Goal: Task Accomplishment & Management: Manage account settings

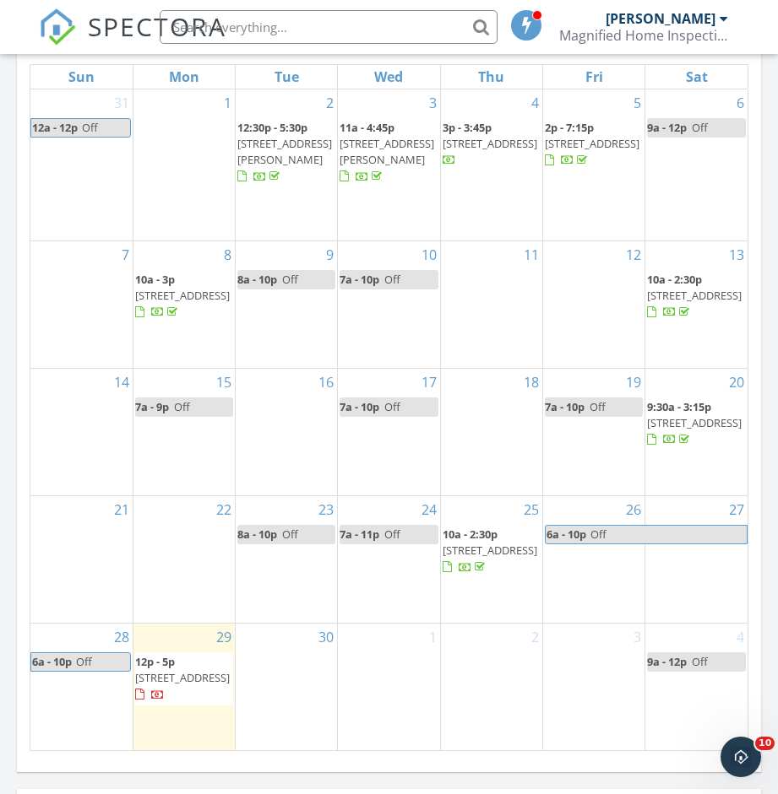
scroll to position [2007, 0]
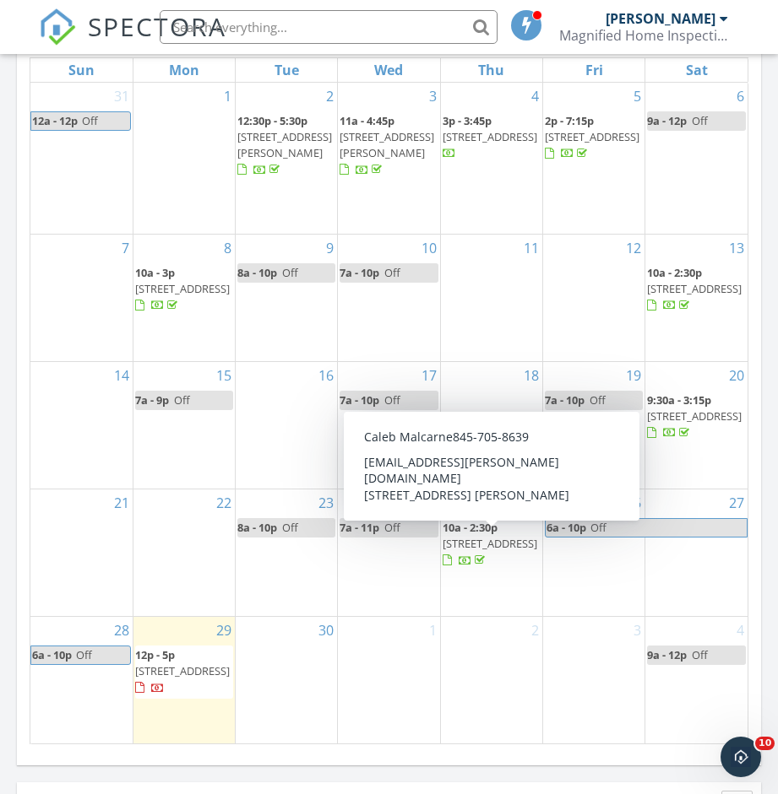
click at [472, 536] on span "[STREET_ADDRESS]" at bounding box center [489, 543] width 95 height 15
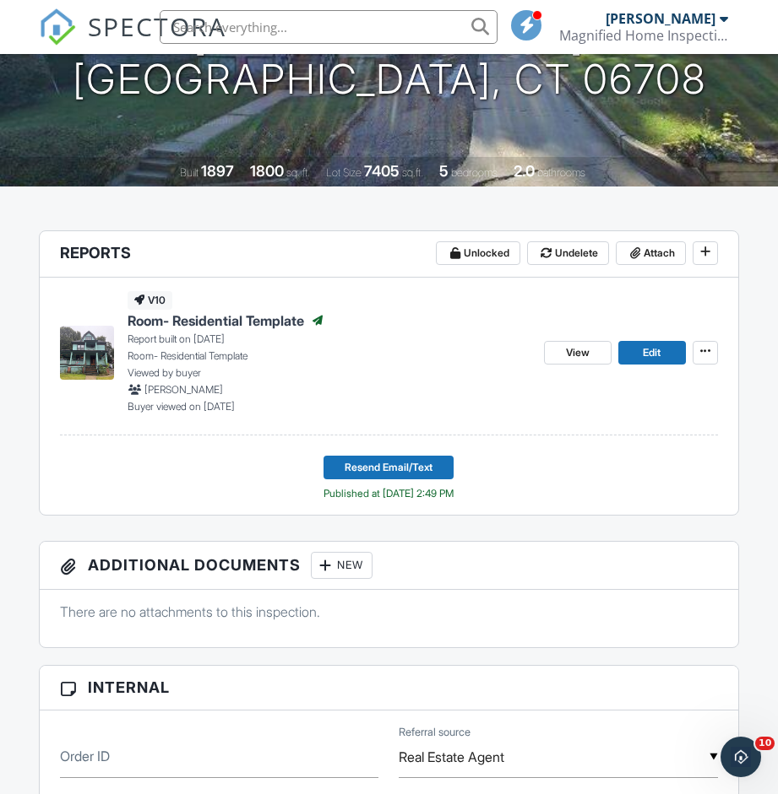
scroll to position [168, 0]
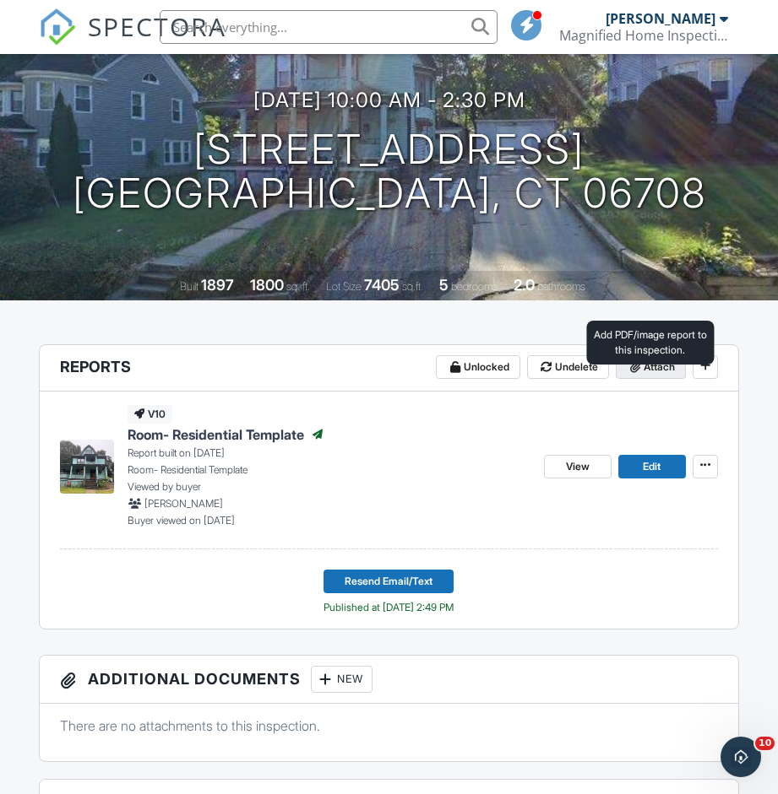
click at [659, 376] on span "Attach" at bounding box center [658, 367] width 31 height 17
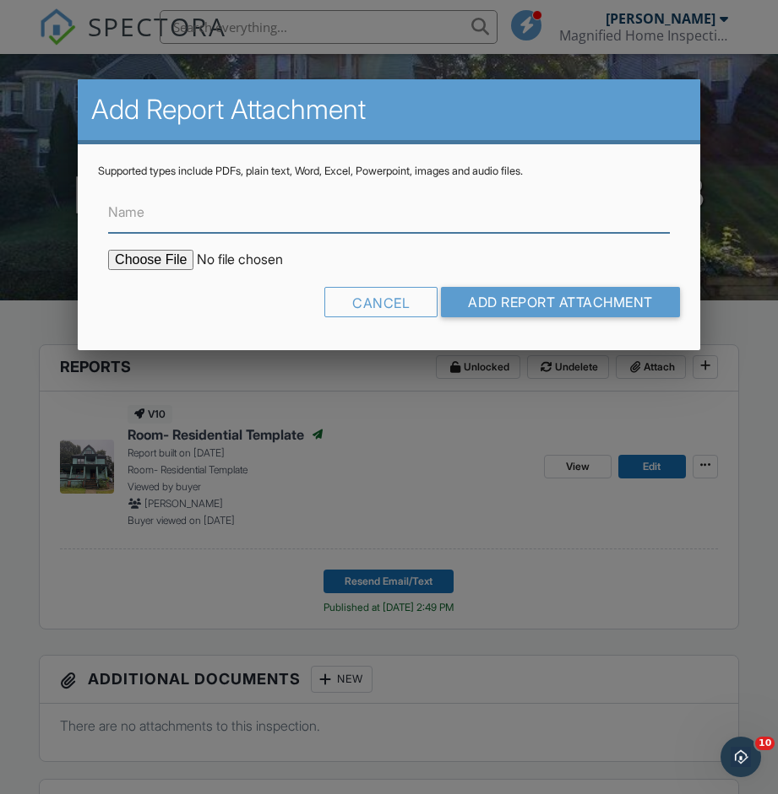
click at [263, 222] on input "Name" at bounding box center [388, 212] width 561 height 41
type input "Contractor List"
click at [177, 262] on input "file" at bounding box center [251, 260] width 287 height 20
type input "C:\fakepath\Contractor List.docx"
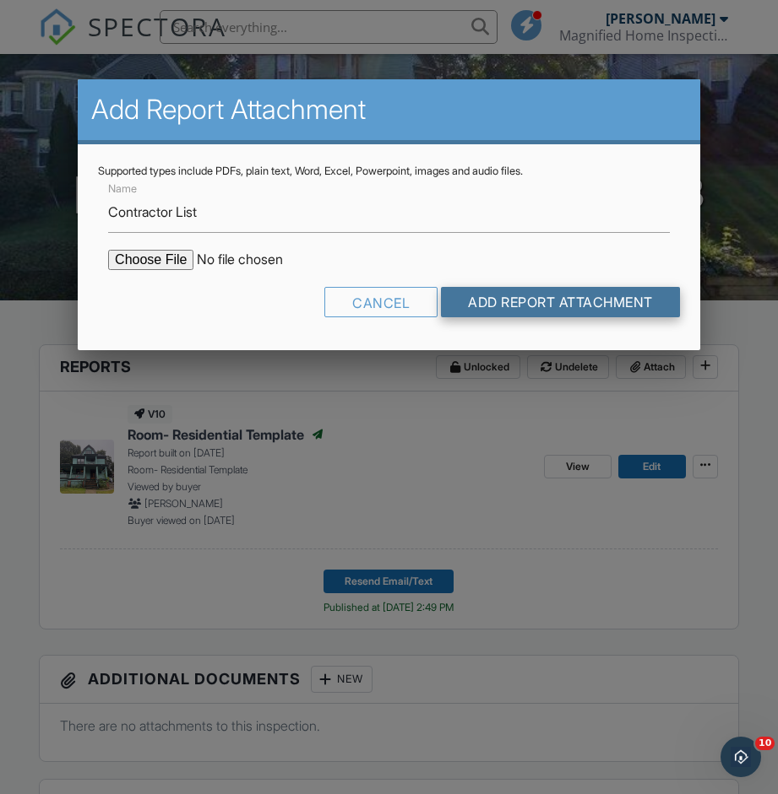
click at [539, 296] on input "Add Report Attachment" at bounding box center [560, 302] width 239 height 30
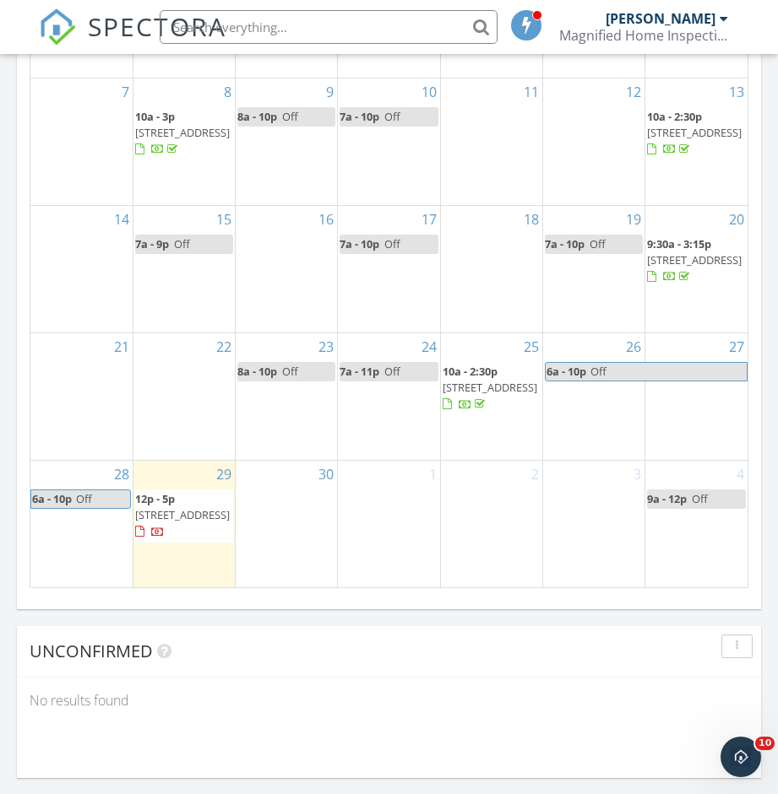
scroll to position [2187, 0]
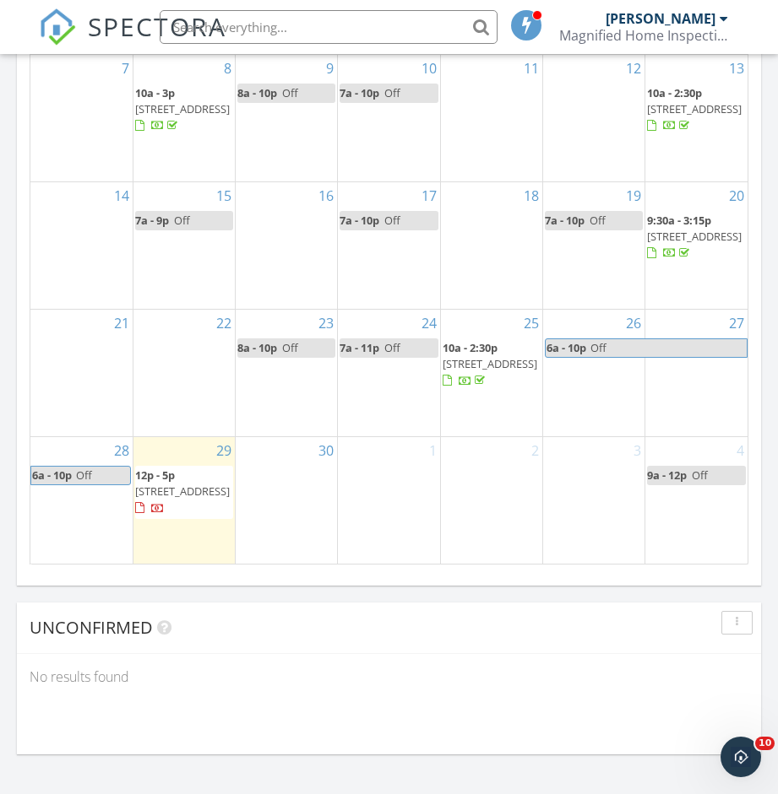
click at [160, 484] on span "70 Suncrest Ct, Torrington 06790" at bounding box center [182, 491] width 95 height 15
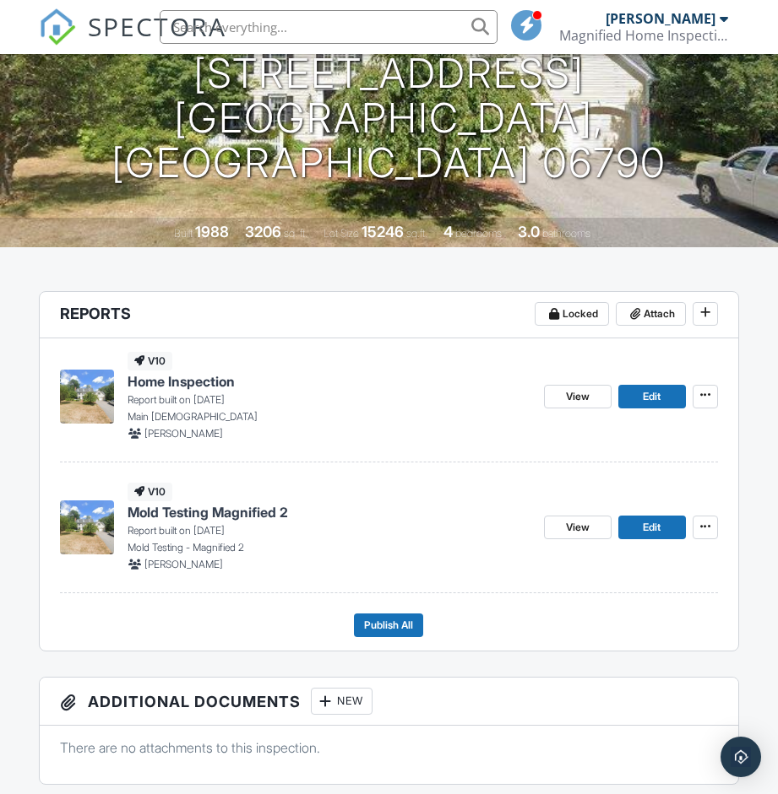
scroll to position [221, 0]
click at [713, 404] on span at bounding box center [705, 395] width 17 height 17
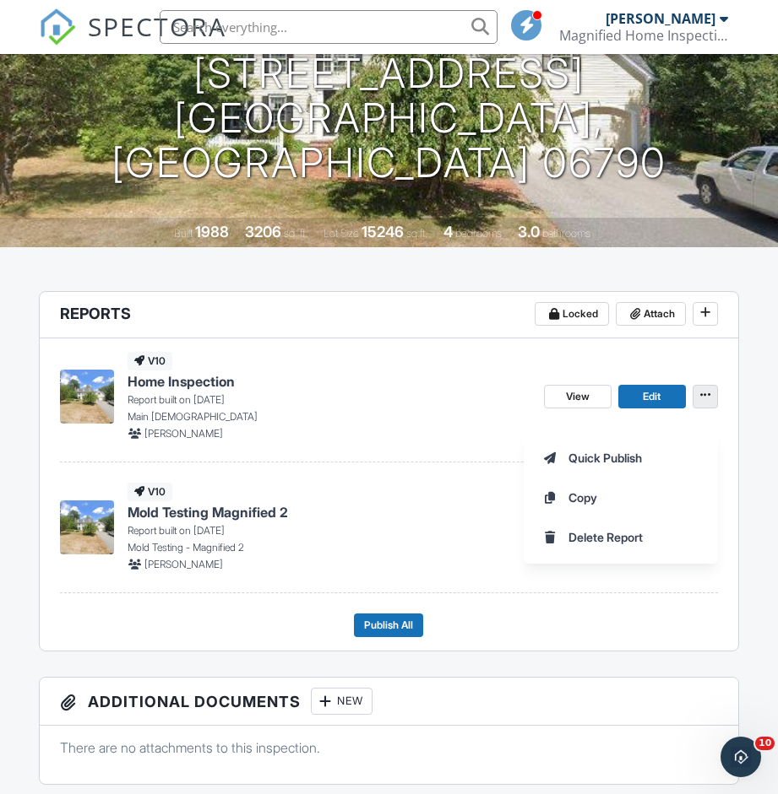
scroll to position [0, 0]
click at [609, 532] on span "Delete Report" at bounding box center [605, 538] width 74 height 18
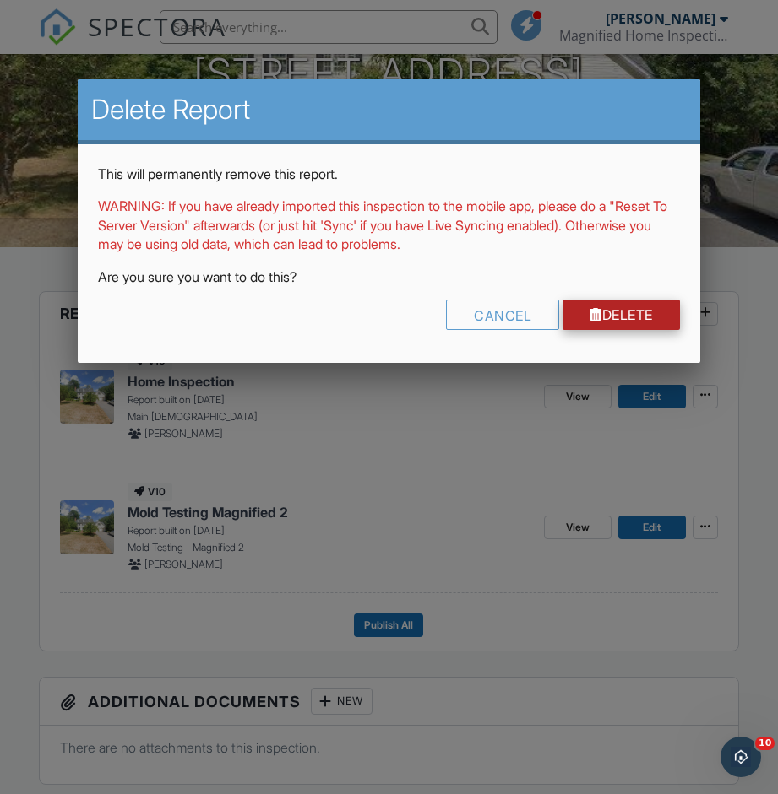
click at [633, 323] on link "Delete" at bounding box center [620, 315] width 117 height 30
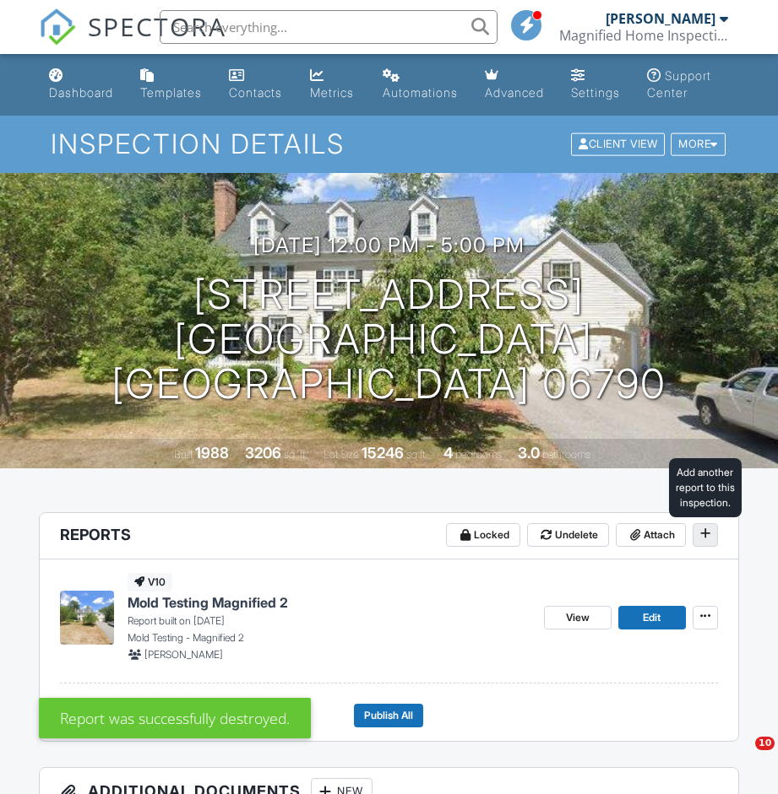
click at [711, 542] on span at bounding box center [705, 533] width 17 height 17
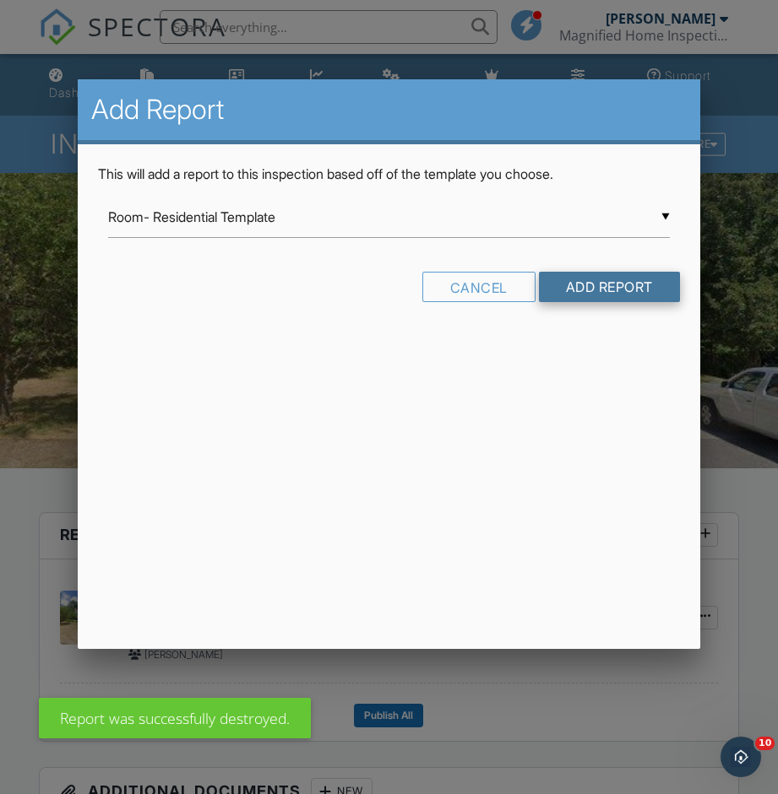
click at [621, 285] on input "Add Report" at bounding box center [609, 287] width 141 height 30
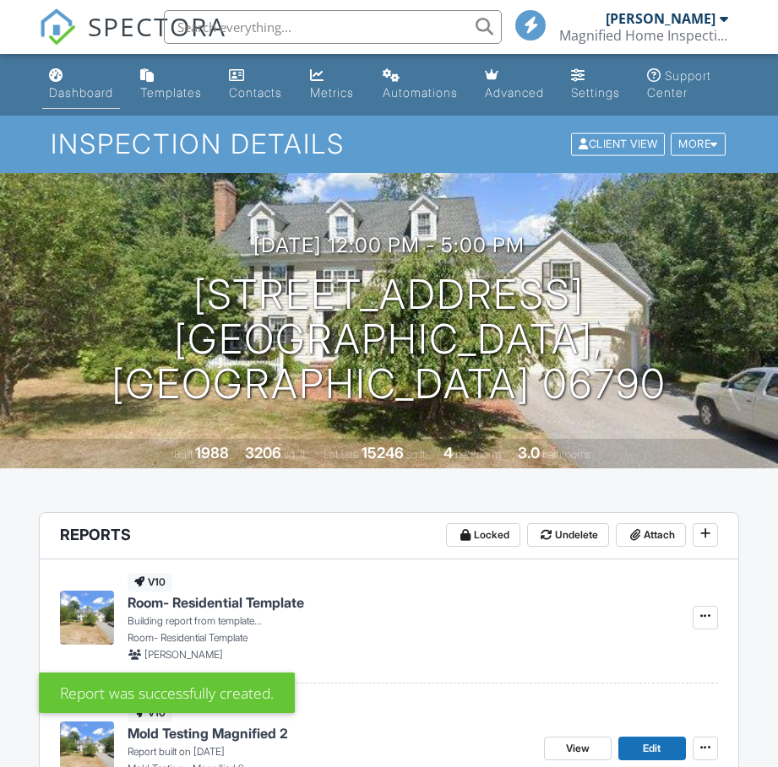
click at [62, 82] on link "Dashboard" at bounding box center [81, 85] width 78 height 48
